Goal: Navigation & Orientation: Find specific page/section

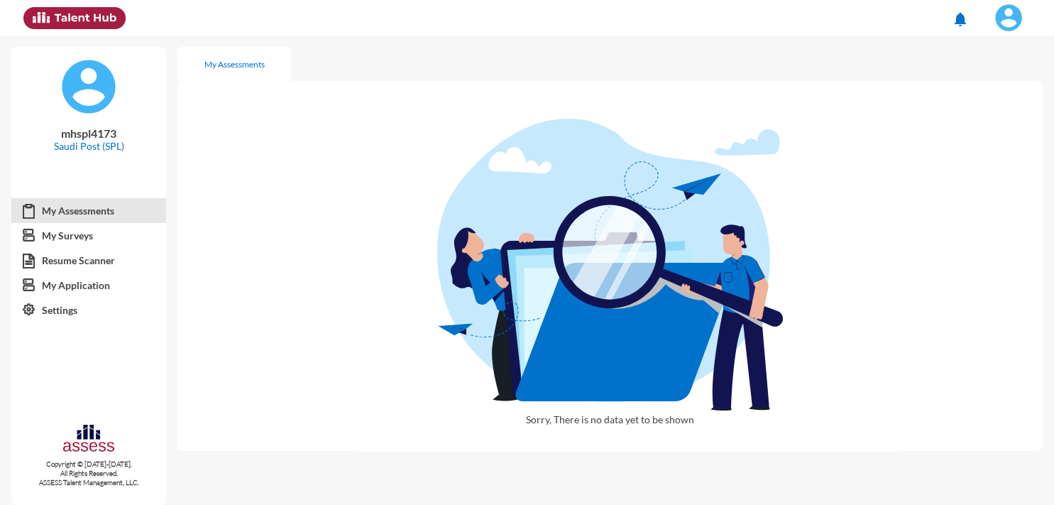
scroll to position [11, 0]
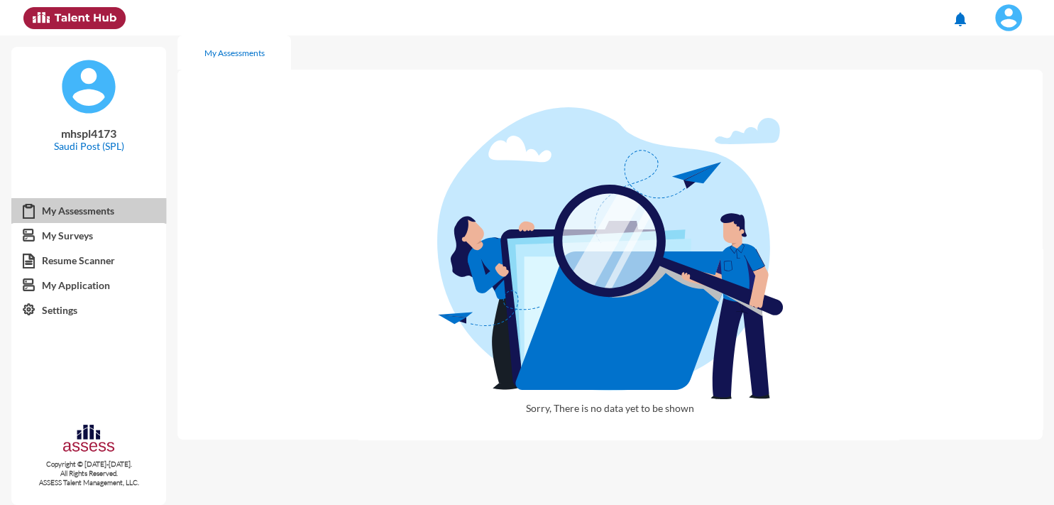
click at [72, 211] on link "My Assessments" at bounding box center [88, 211] width 155 height 26
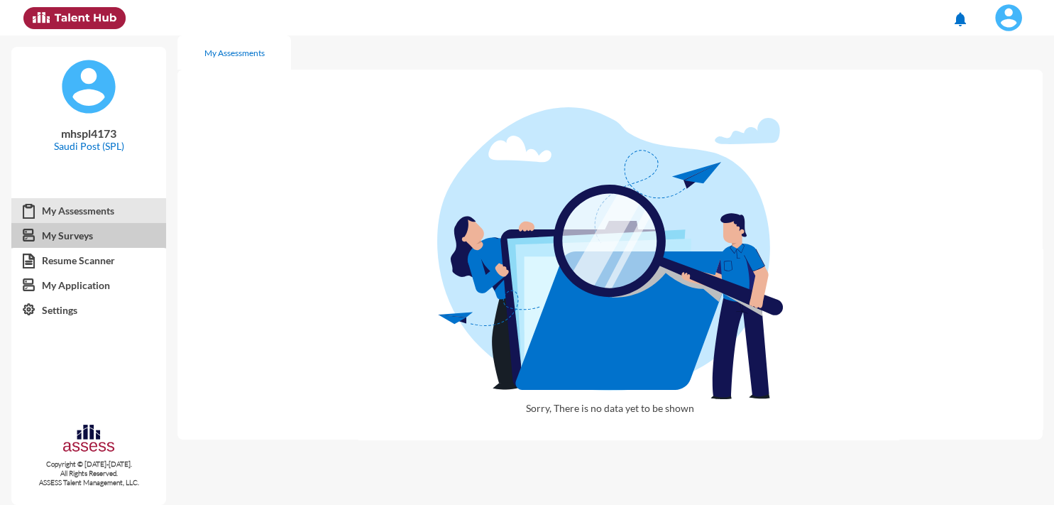
click at [77, 237] on link "My Surveys" at bounding box center [88, 236] width 155 height 26
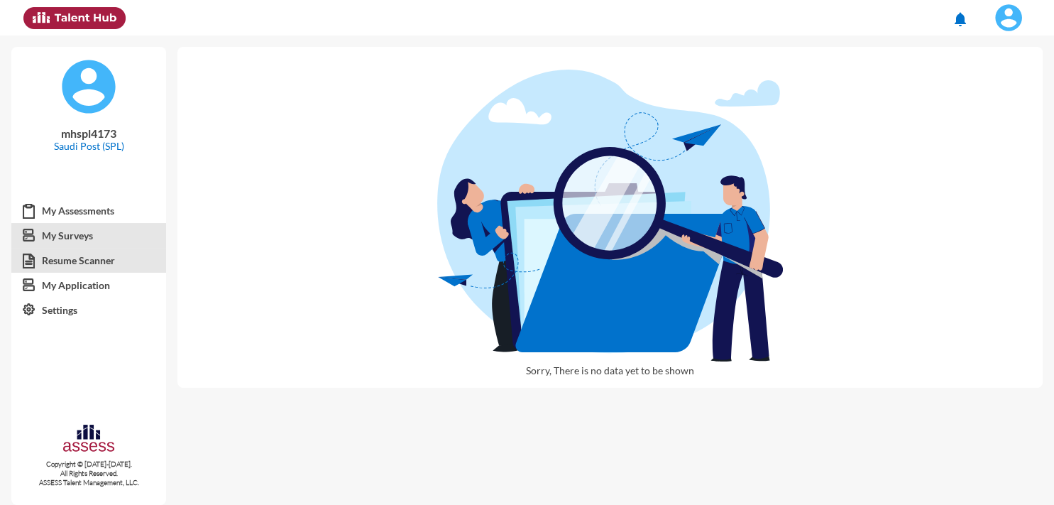
click at [92, 263] on link "Resume Scanner" at bounding box center [88, 261] width 155 height 26
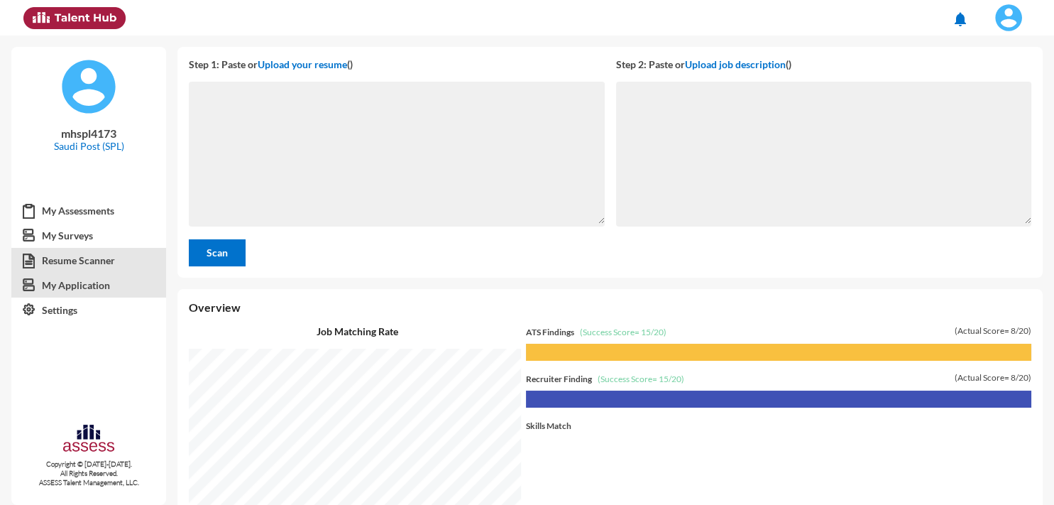
click at [98, 288] on link "My Application" at bounding box center [88, 286] width 155 height 26
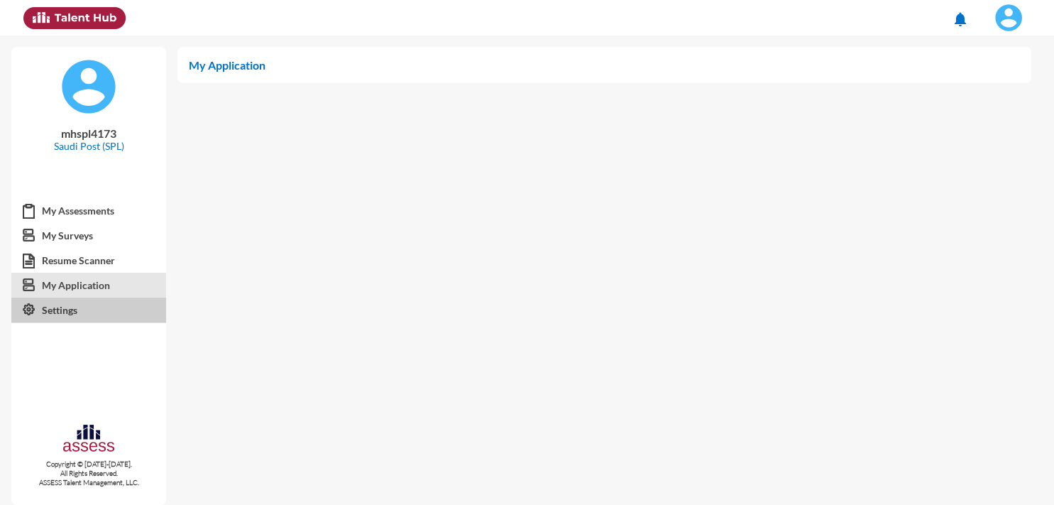
click at [76, 311] on link "Settings" at bounding box center [88, 310] width 155 height 26
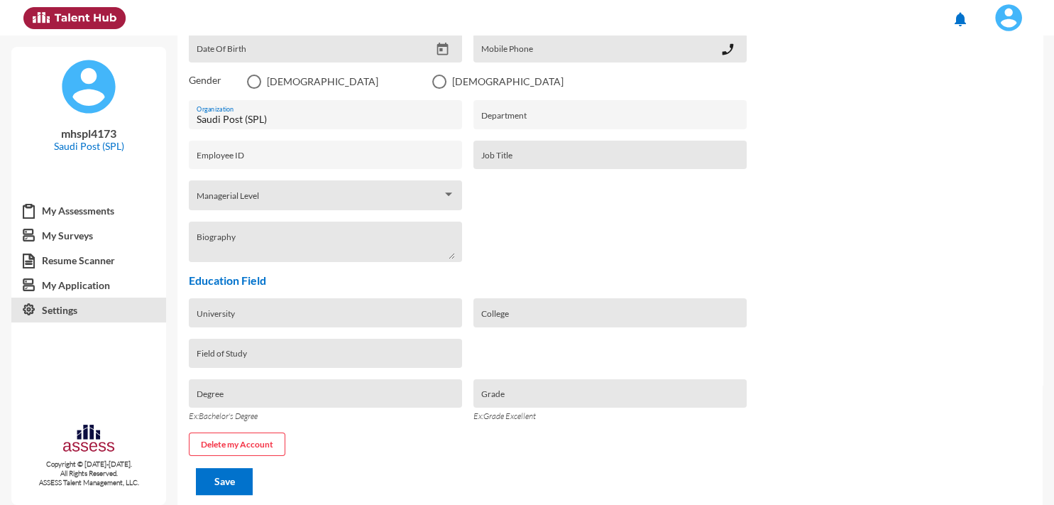
scroll to position [258, 0]
